Goal: Check status: Check status

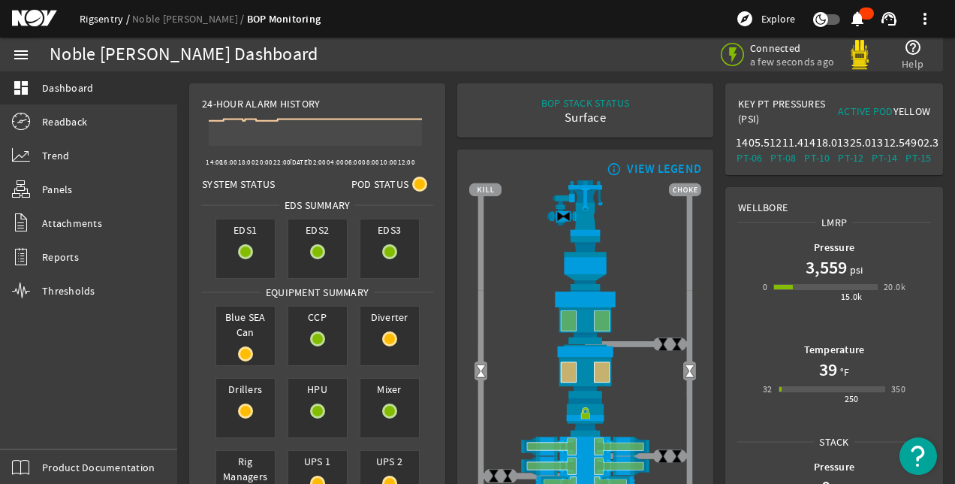
scroll to position [75, 0]
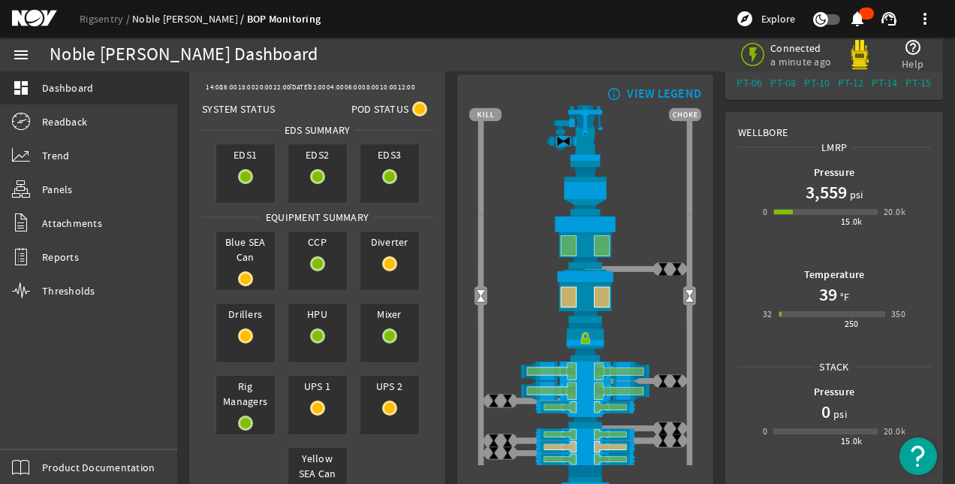
click at [188, 23] on link "Noble [PERSON_NAME]" at bounding box center [189, 19] width 115 height 14
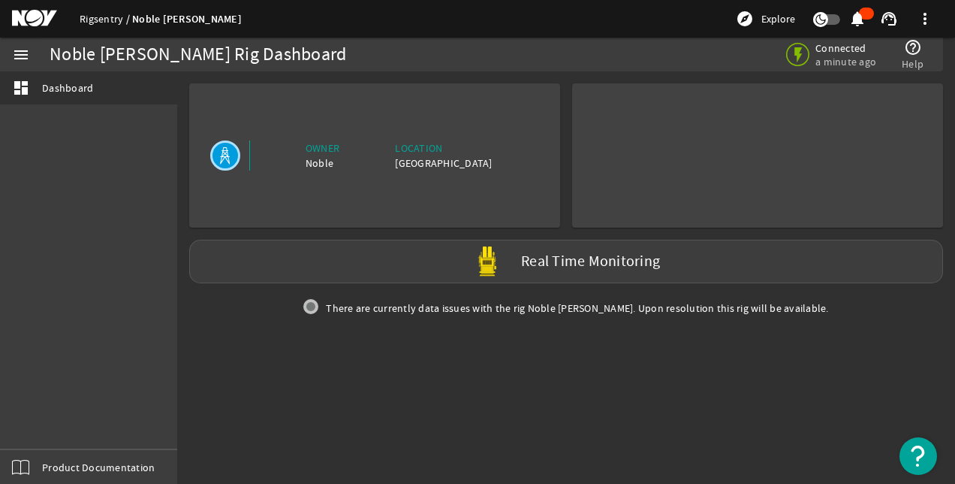
click at [113, 21] on link "Rigsentry" at bounding box center [106, 19] width 53 height 14
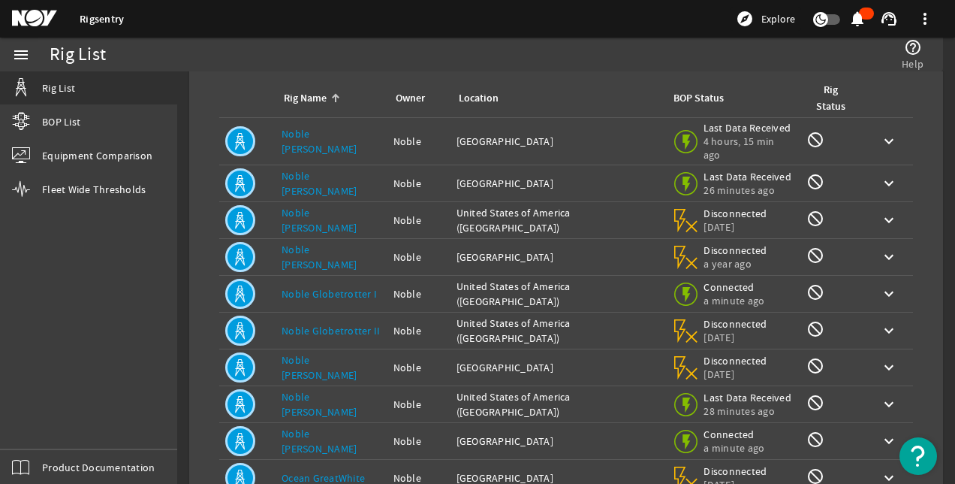
scroll to position [162, 0]
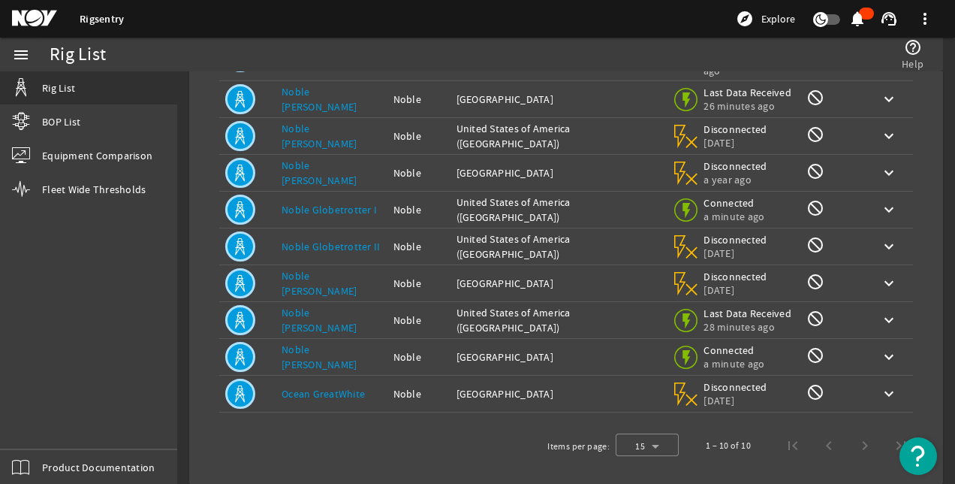
click at [323, 342] on link "Noble [PERSON_NAME]" at bounding box center [319, 356] width 75 height 29
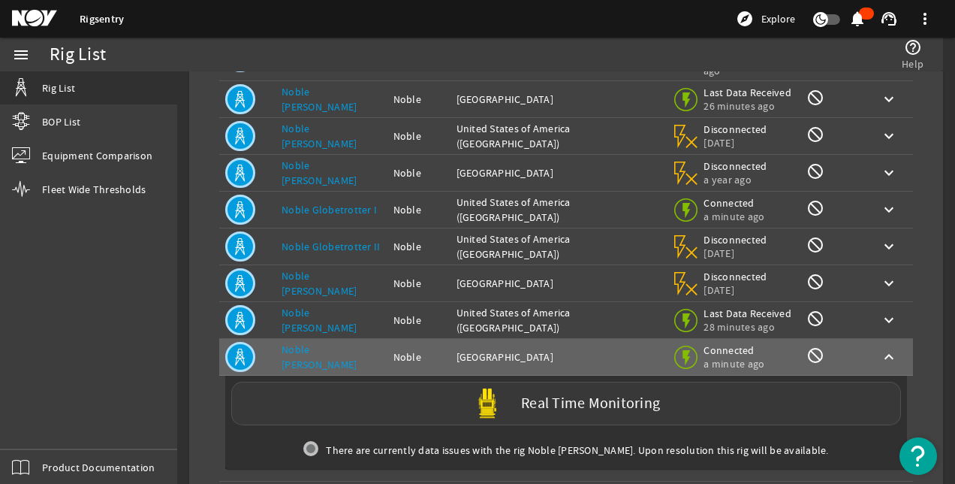
click at [571, 396] on label "Real Time Monitoring" at bounding box center [590, 404] width 139 height 16
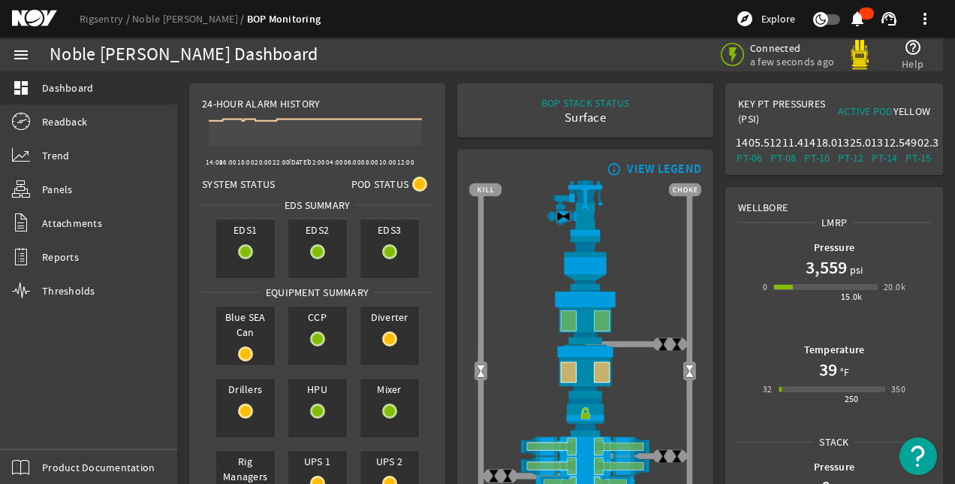
scroll to position [75, 0]
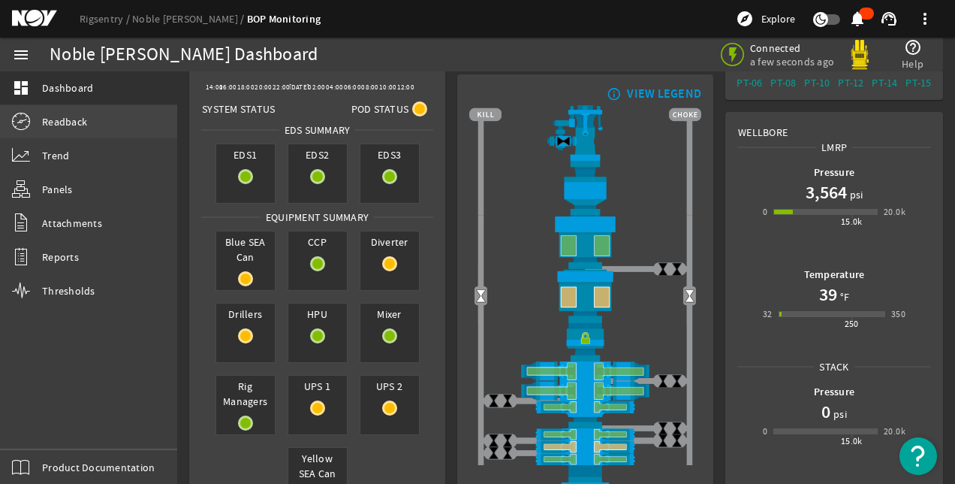
click at [43, 118] on span "Readback" at bounding box center [64, 121] width 45 height 15
